Goal: Check status: Check status

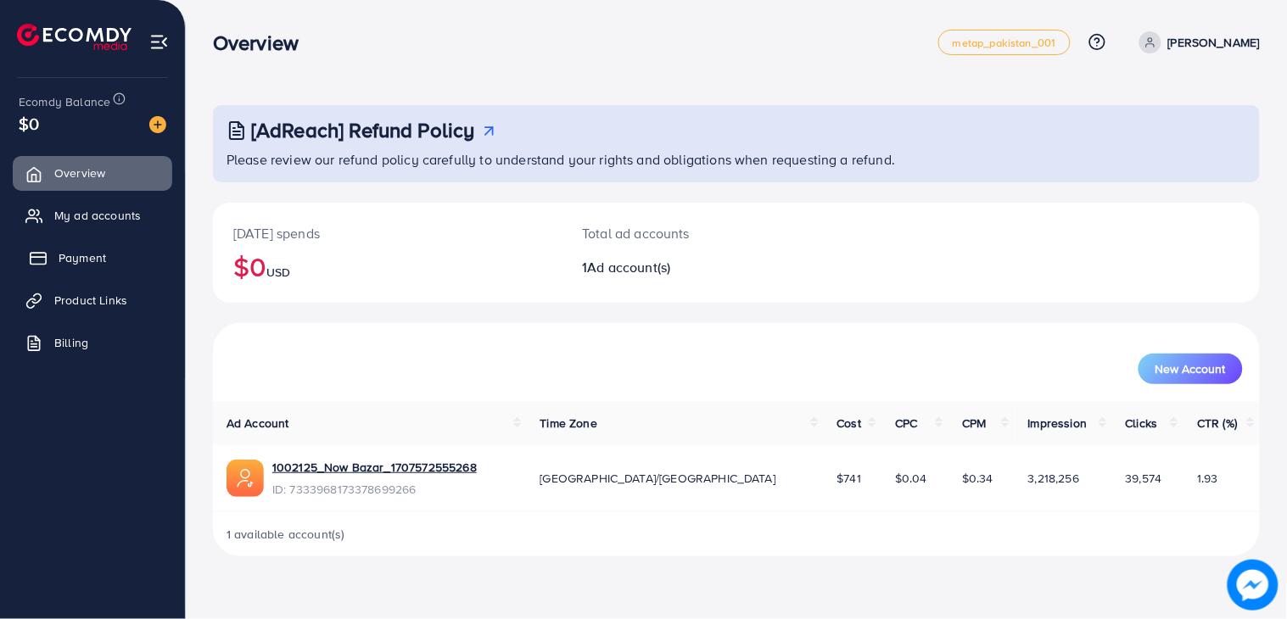
click at [112, 249] on link "Payment" at bounding box center [93, 258] width 160 height 34
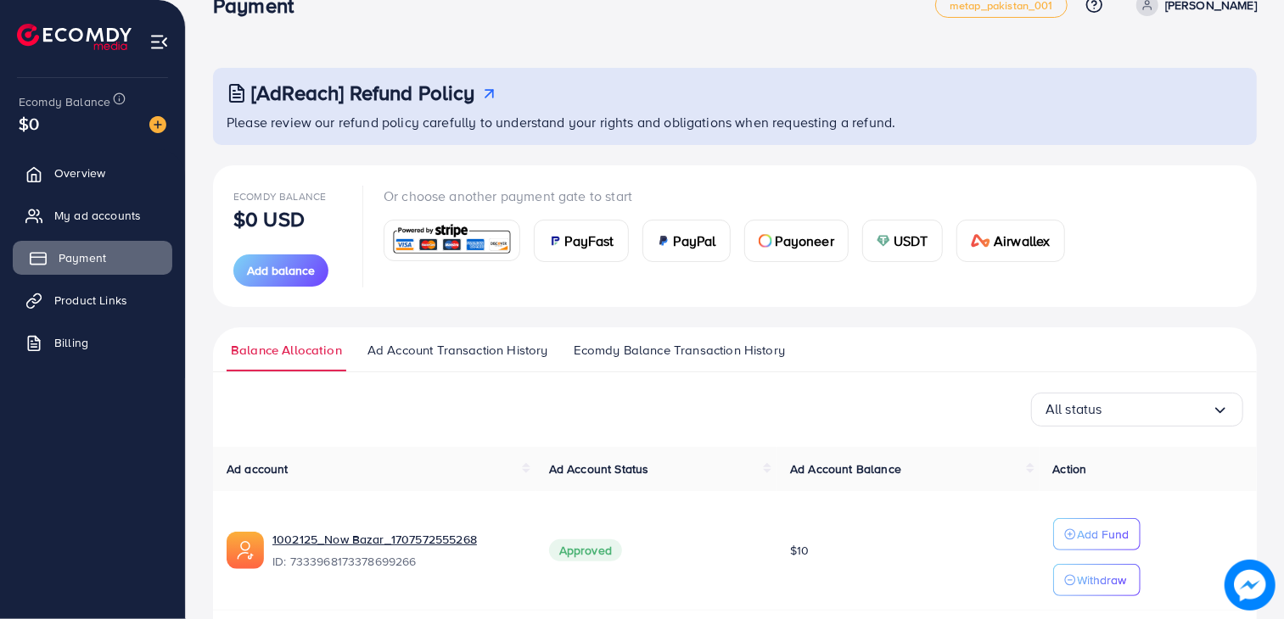
scroll to position [100, 0]
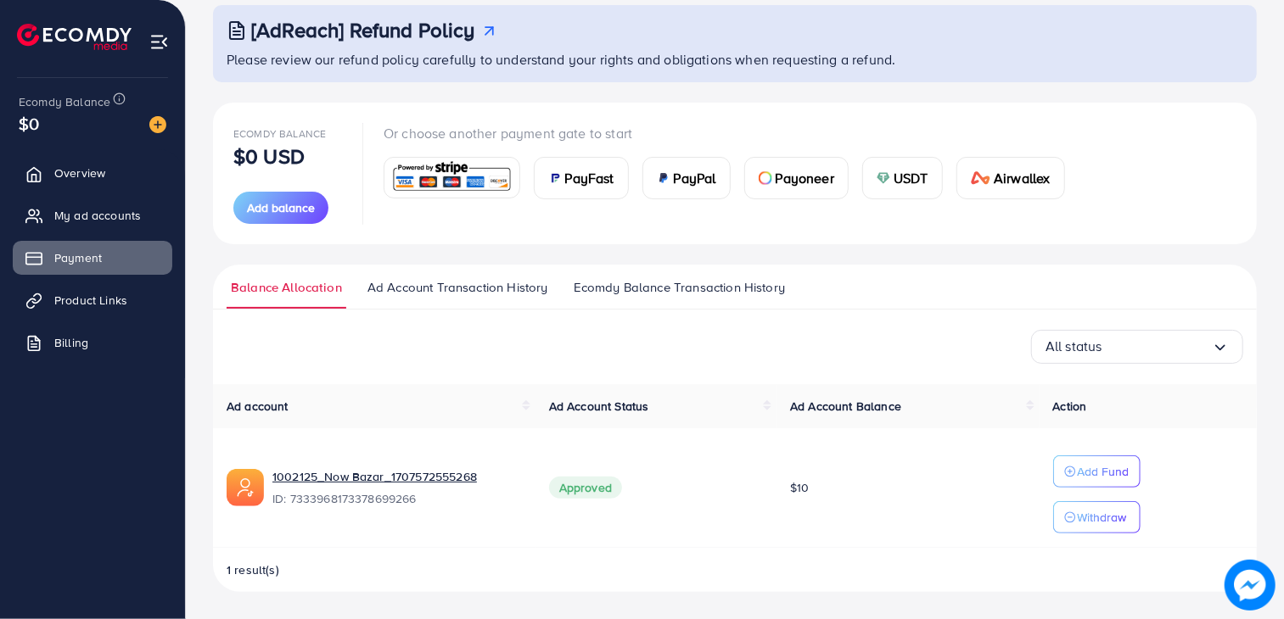
click at [481, 283] on span "Ad Account Transaction History" at bounding box center [457, 287] width 181 height 19
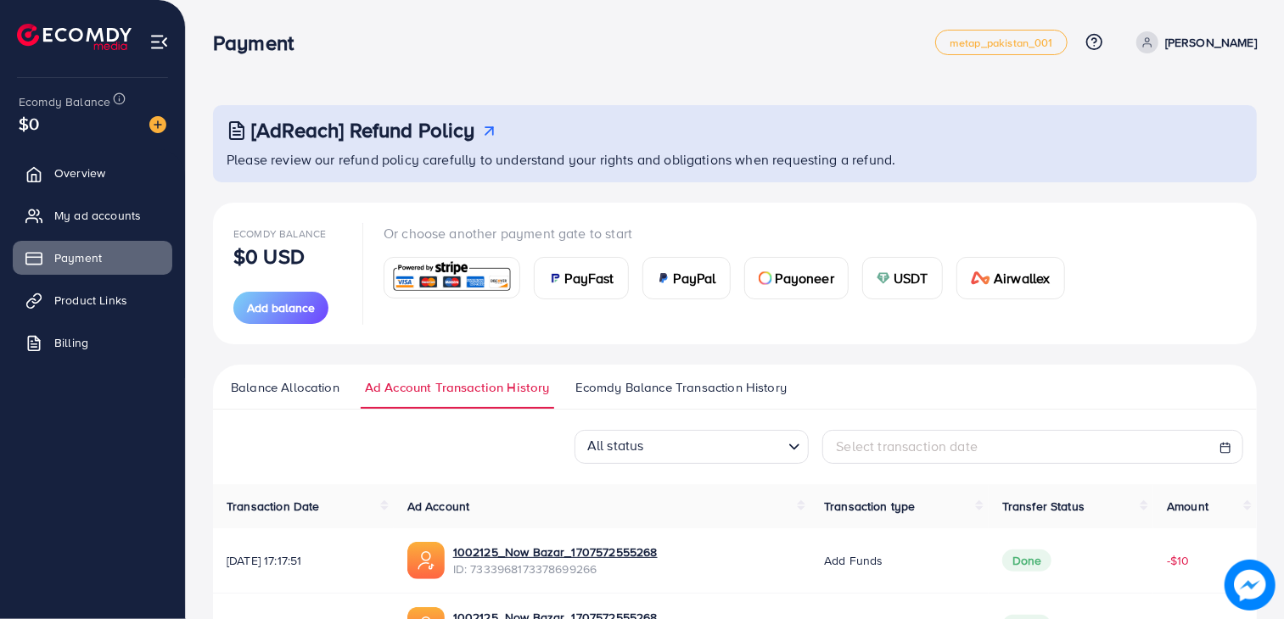
click at [721, 393] on span "Ecomdy Balance Transaction History" at bounding box center [680, 387] width 211 height 19
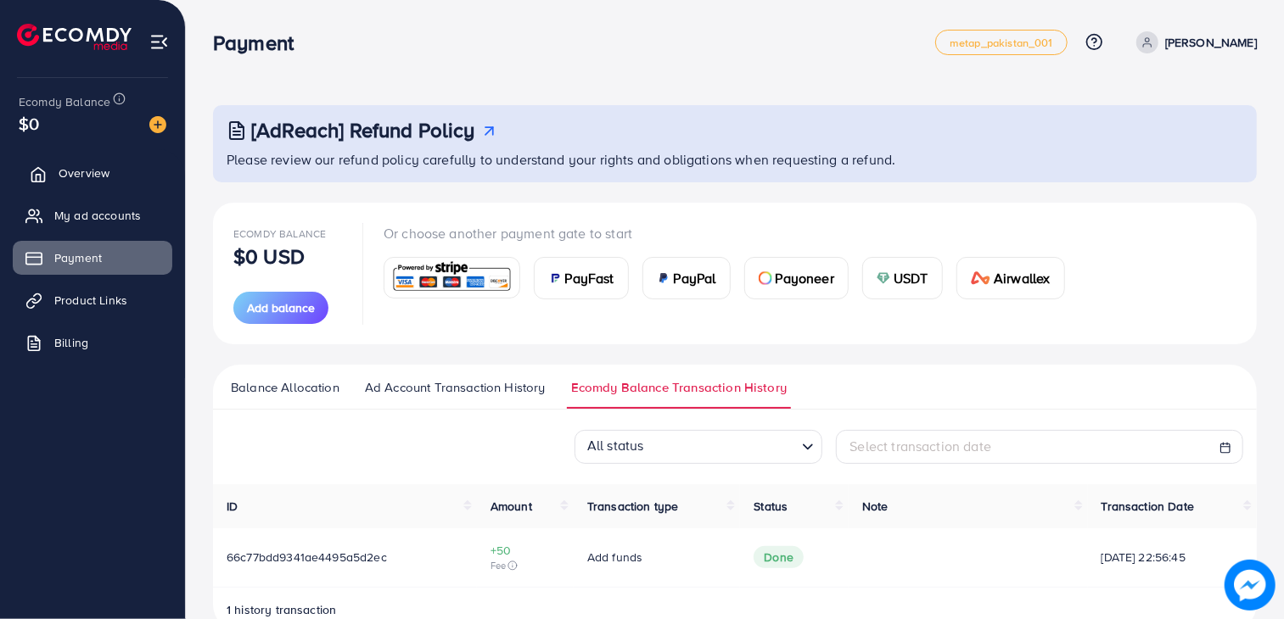
click at [100, 158] on link "Overview" at bounding box center [93, 173] width 160 height 34
